Goal: Navigation & Orientation: Understand site structure

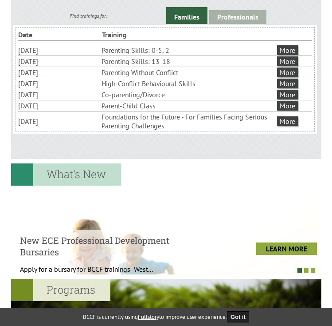
scroll to position [319, 0]
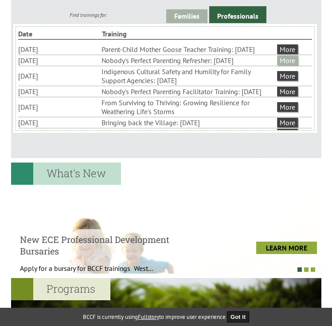
click at [281, 65] on link "More" at bounding box center [287, 60] width 21 height 10
click at [286, 65] on link "More" at bounding box center [287, 60] width 21 height 10
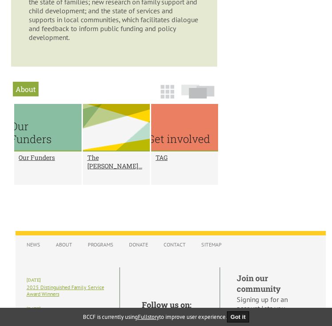
scroll to position [778, 0]
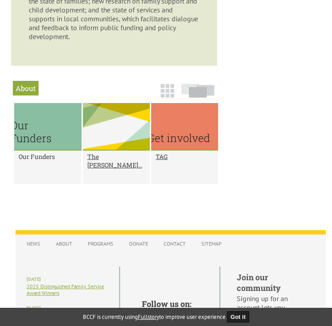
click at [47, 161] on h2 "Our Funders" at bounding box center [48, 156] width 58 height 8
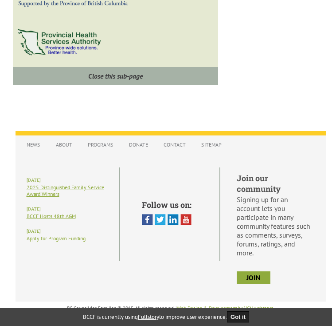
scroll to position [1281, 0]
click at [98, 138] on link "Programs" at bounding box center [100, 145] width 35 height 16
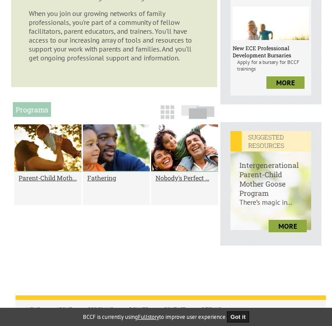
scroll to position [344, 0]
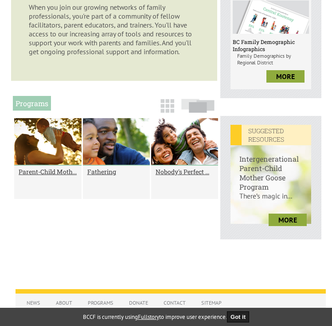
click at [129, 155] on div at bounding box center [116, 141] width 67 height 47
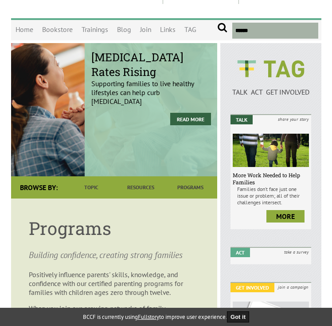
scroll to position [0, 0]
